Goal: Find specific page/section: Find specific page/section

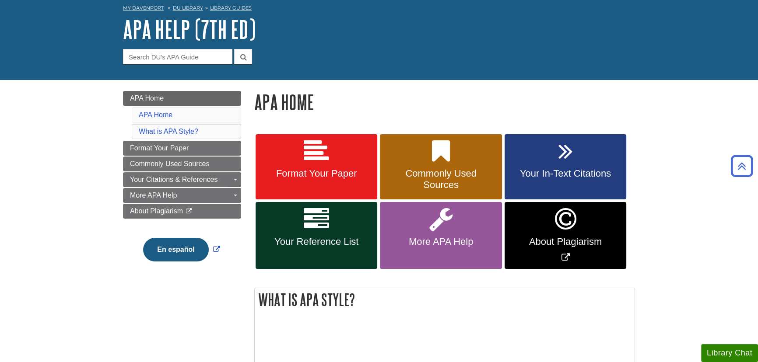
scroll to position [39, 0]
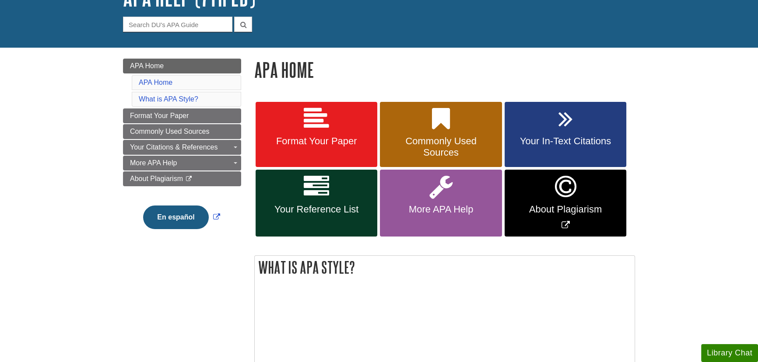
scroll to position [79, 0]
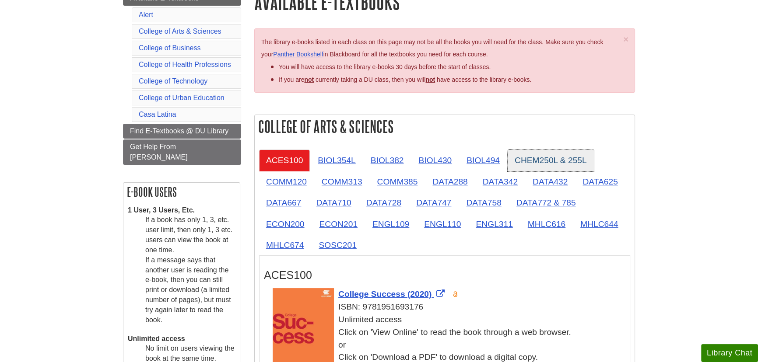
scroll to position [119, 0]
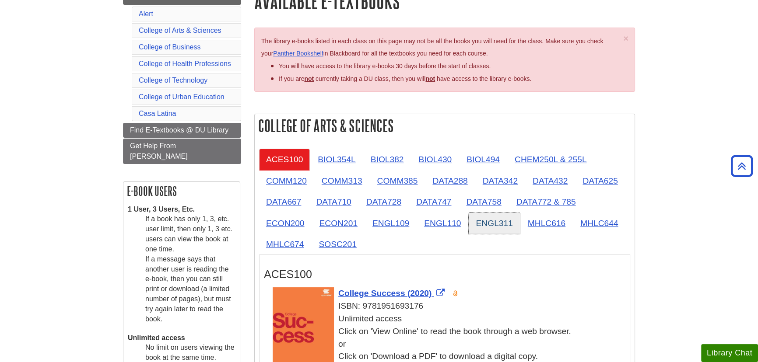
click at [490, 220] on link "ENGL311" at bounding box center [493, 223] width 51 height 21
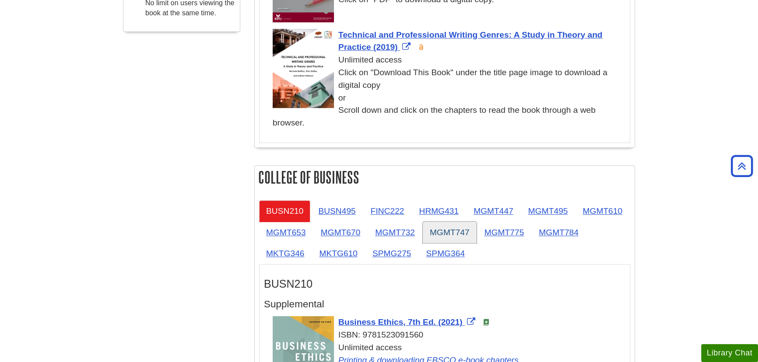
scroll to position [517, 0]
